Goal: Find specific page/section: Find specific page/section

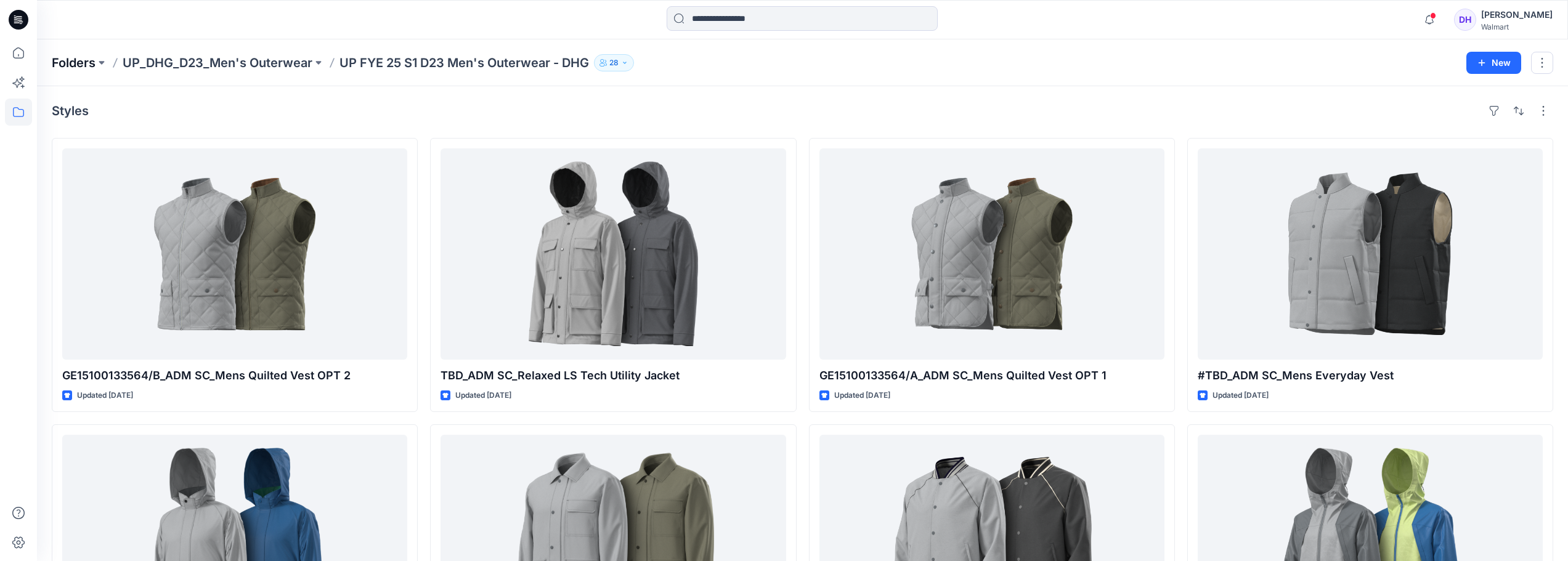
click at [86, 61] on p "Folders" at bounding box center [73, 63] width 44 height 17
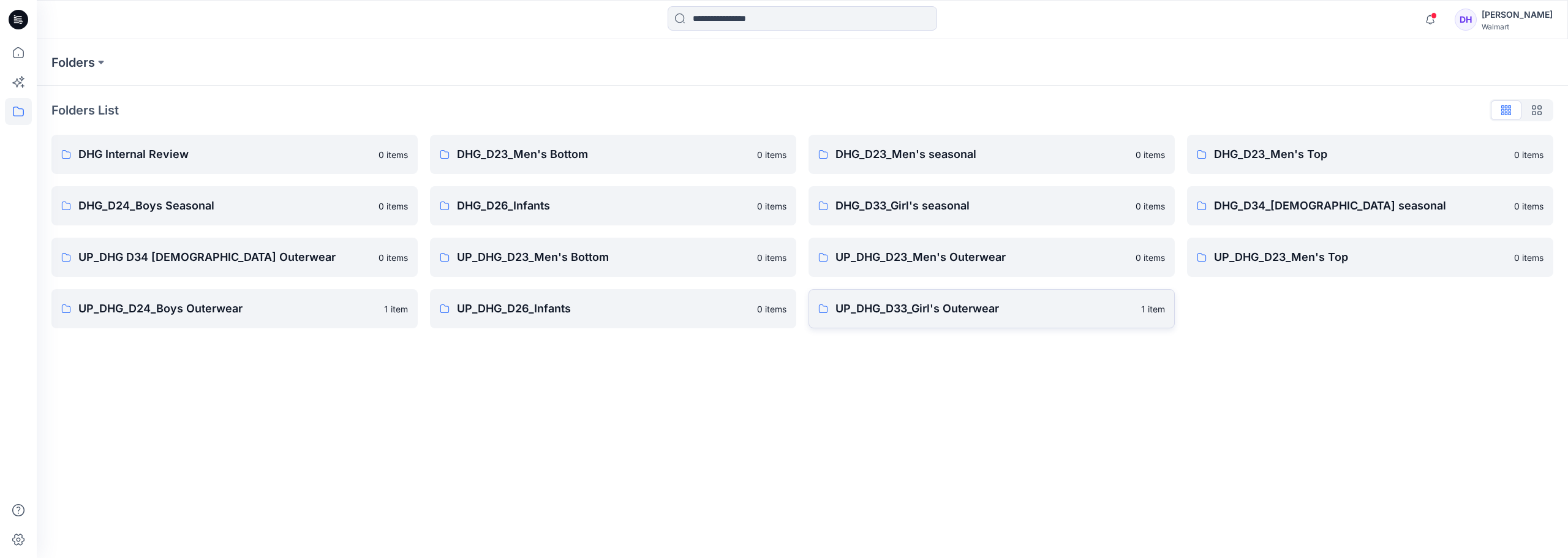
click at [1022, 303] on p "UP_DHG_D33_Girl's Outerwear" at bounding box center [984, 309] width 298 height 17
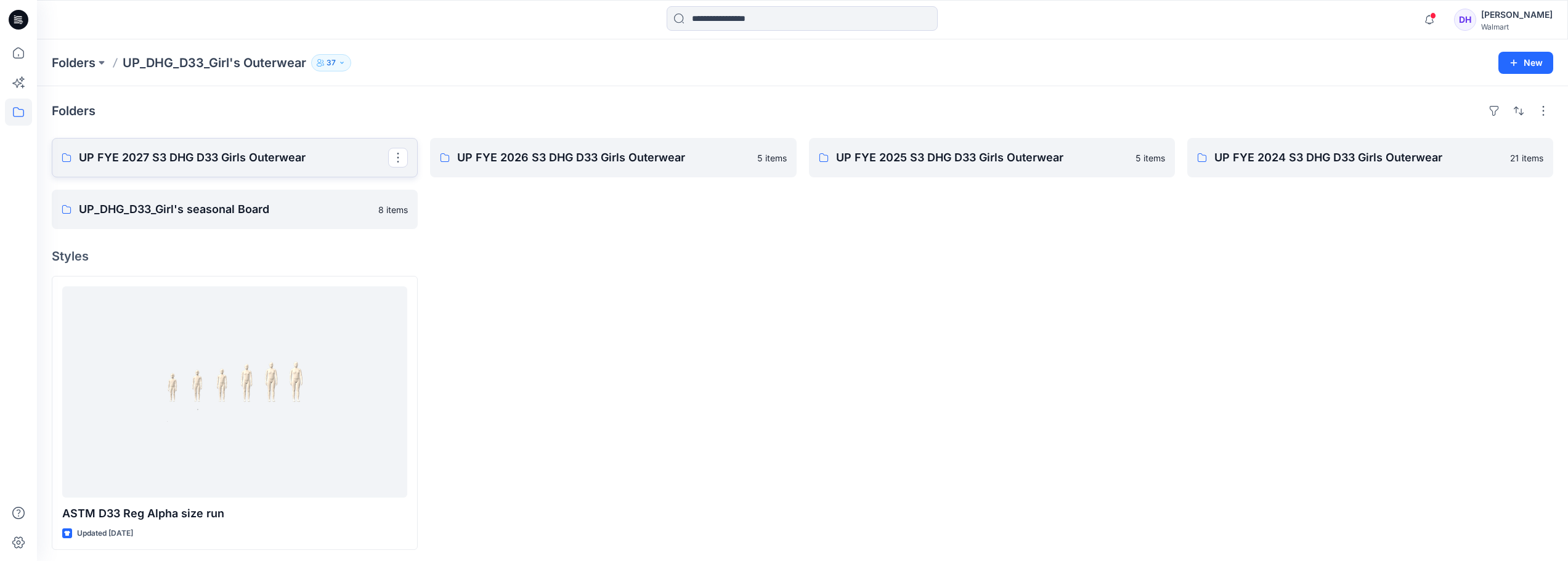
click at [246, 156] on p "UP FYE 2027 S3 DHG D33 Girls Outerwear" at bounding box center [233, 157] width 309 height 17
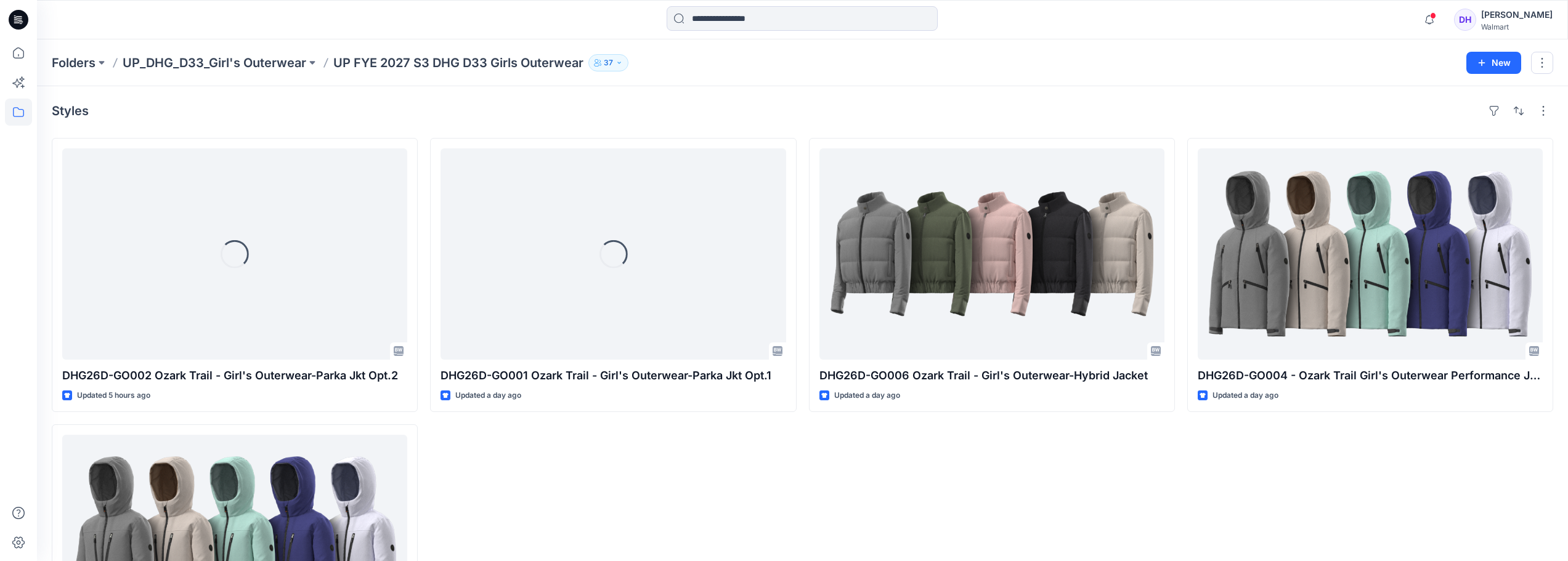
click at [847, 482] on div "DHG26D-GO006 Ozark Trail - Girl's Outerwear-Hybrid Jacket Updated a day ago" at bounding box center [992, 418] width 366 height 560
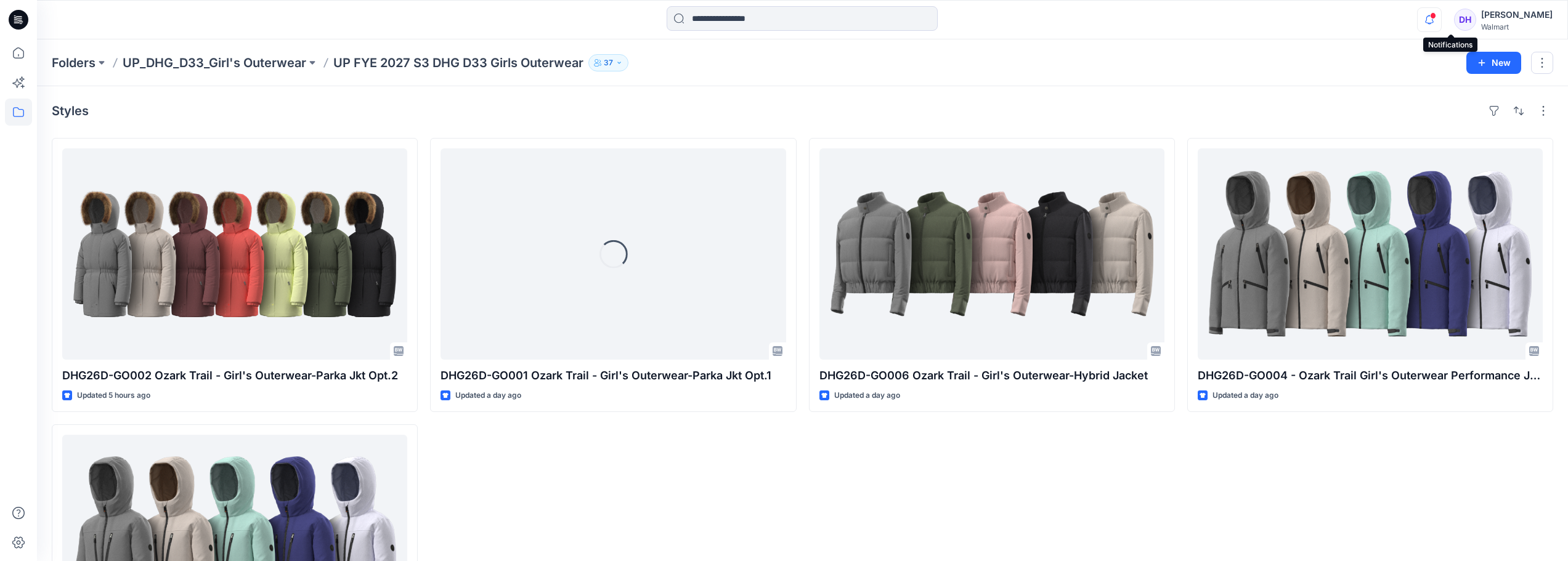
click at [1441, 21] on icon "button" at bounding box center [1429, 20] width 24 height 25
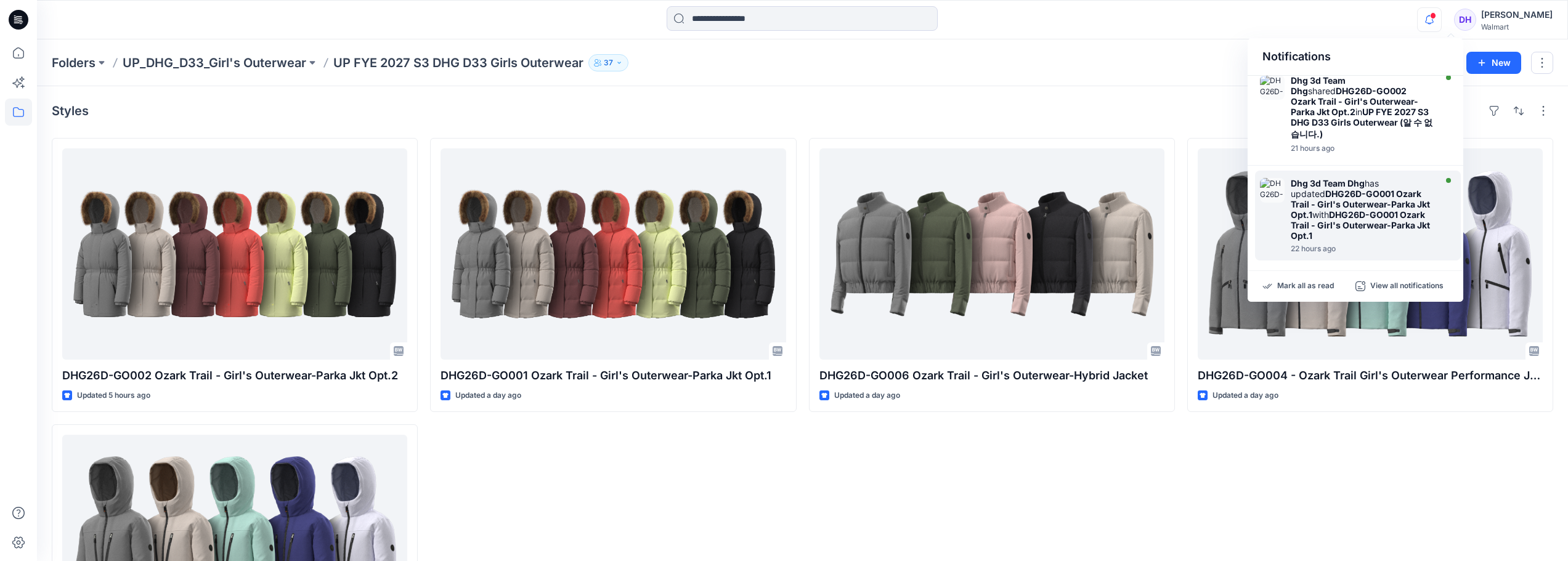
scroll to position [370, 0]
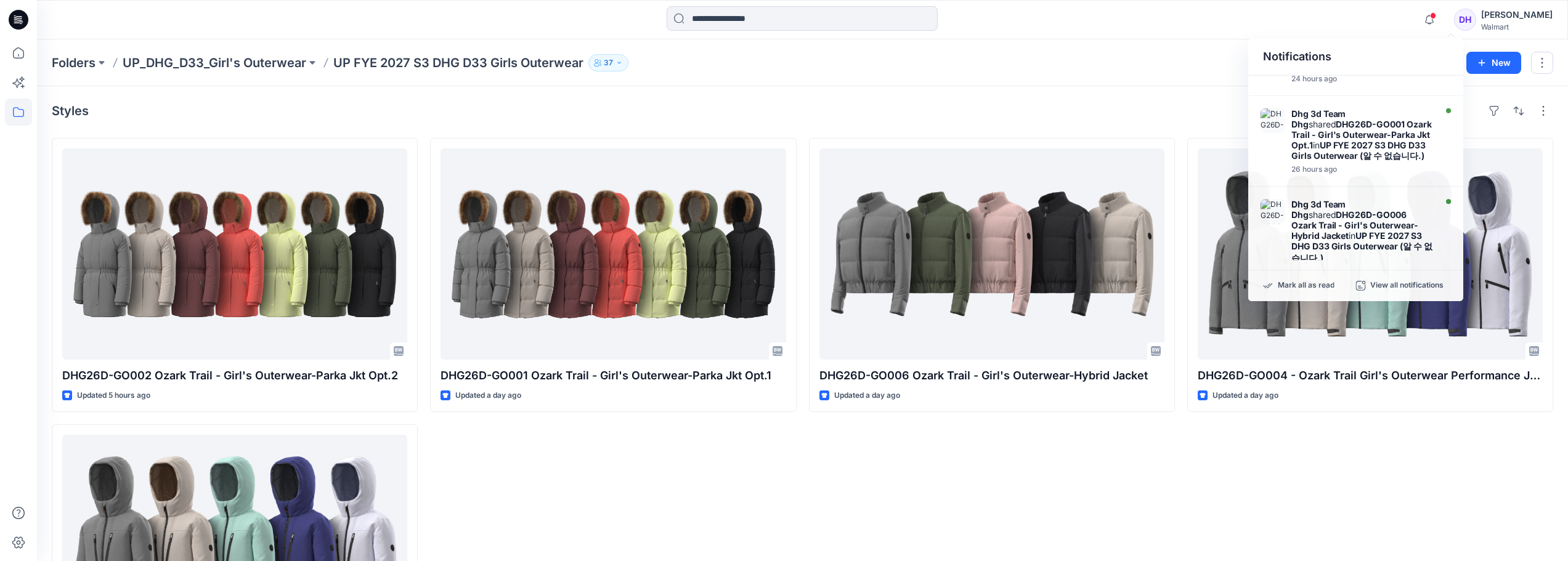
click at [1447, 498] on div "DHG26D-GO004 - Ozark Trail Girl's Outerwear Performance Jkt Opt.2 Updated a day…" at bounding box center [1370, 418] width 366 height 560
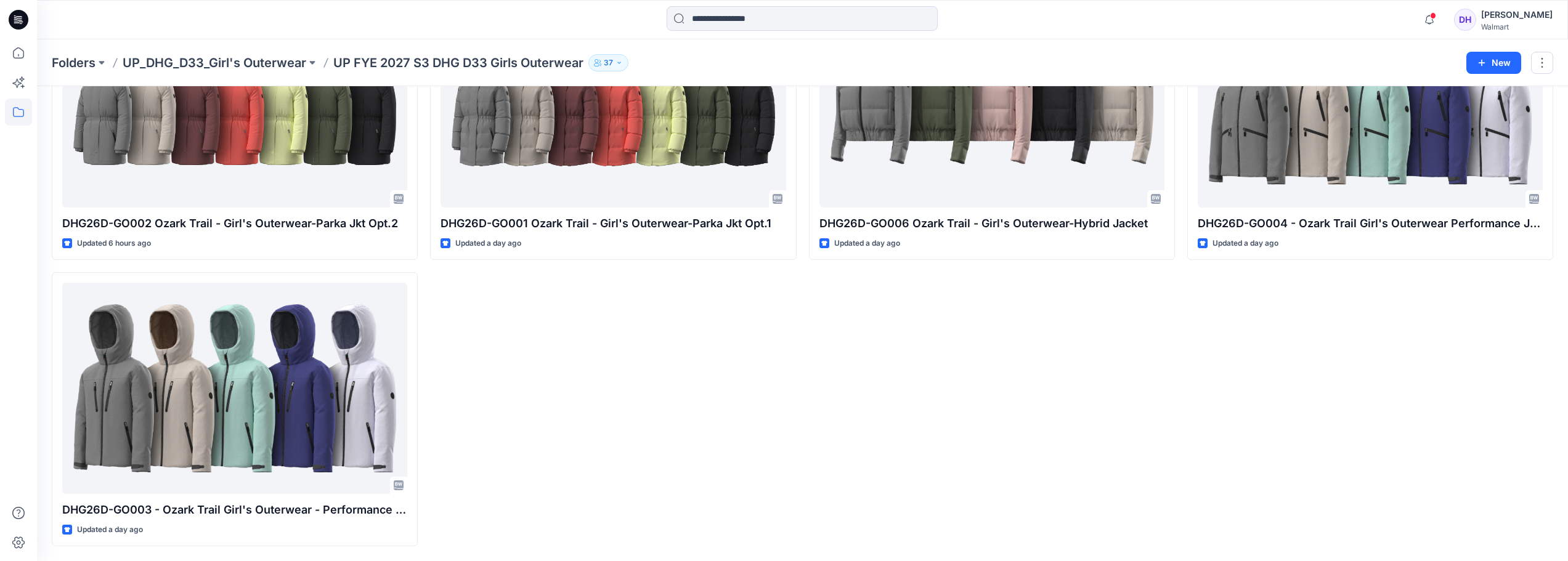
scroll to position [0, 0]
